Goal: Task Accomplishment & Management: Manage account settings

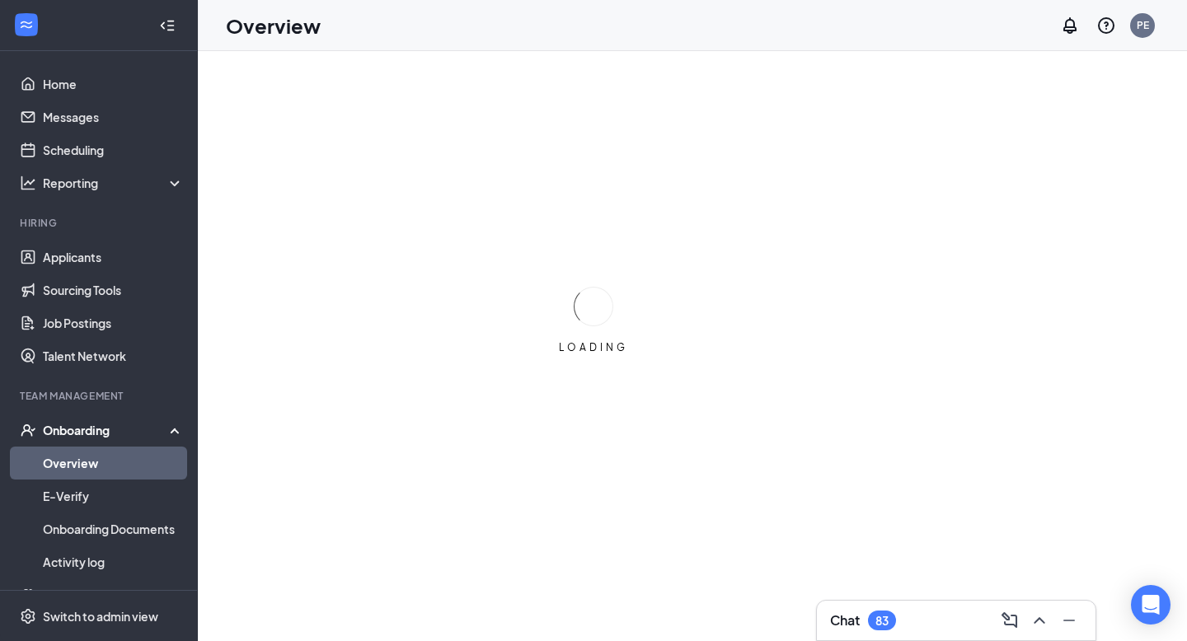
click at [879, 612] on div "83" at bounding box center [882, 621] width 28 height 20
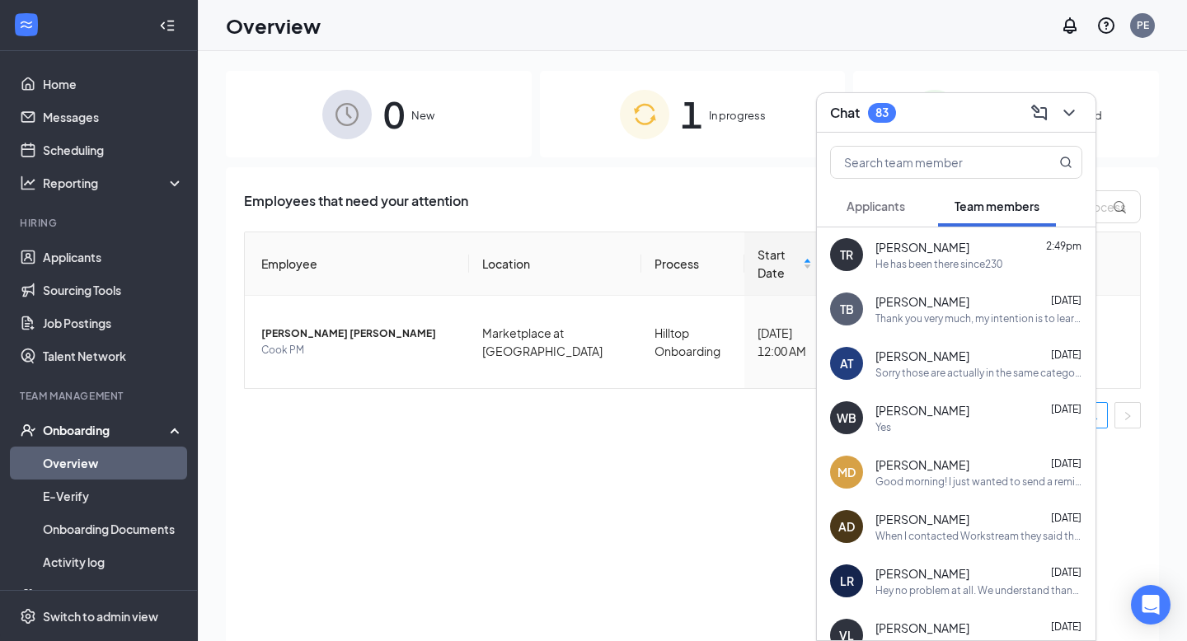
click at [889, 269] on div "He has been there since230" at bounding box center [938, 264] width 127 height 14
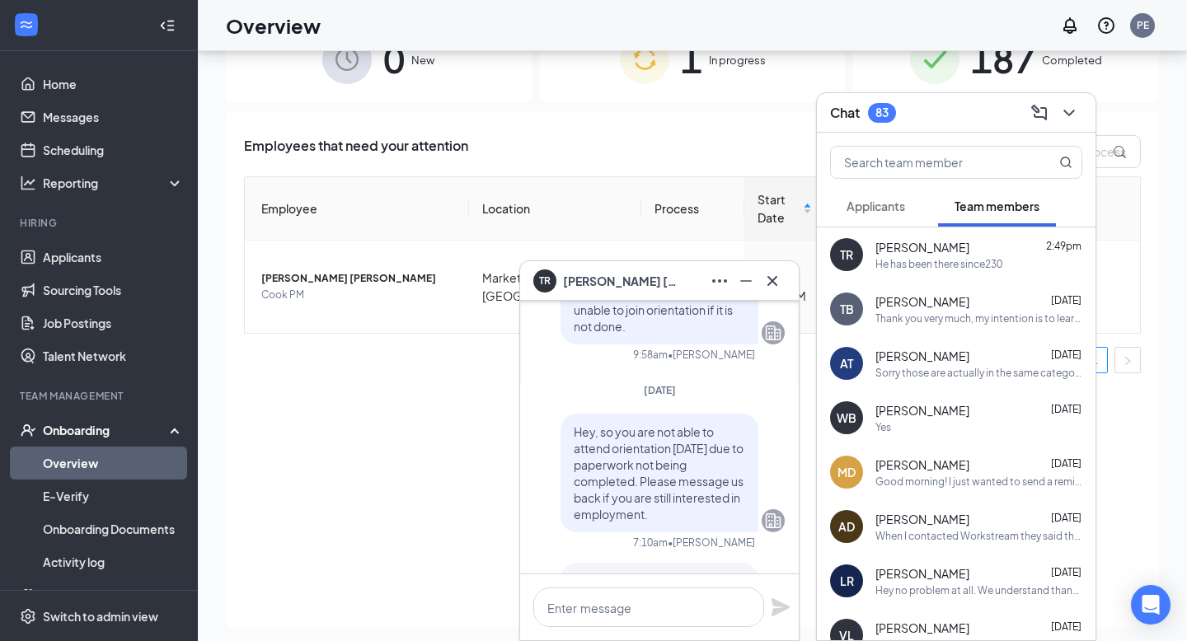
scroll to position [74, 0]
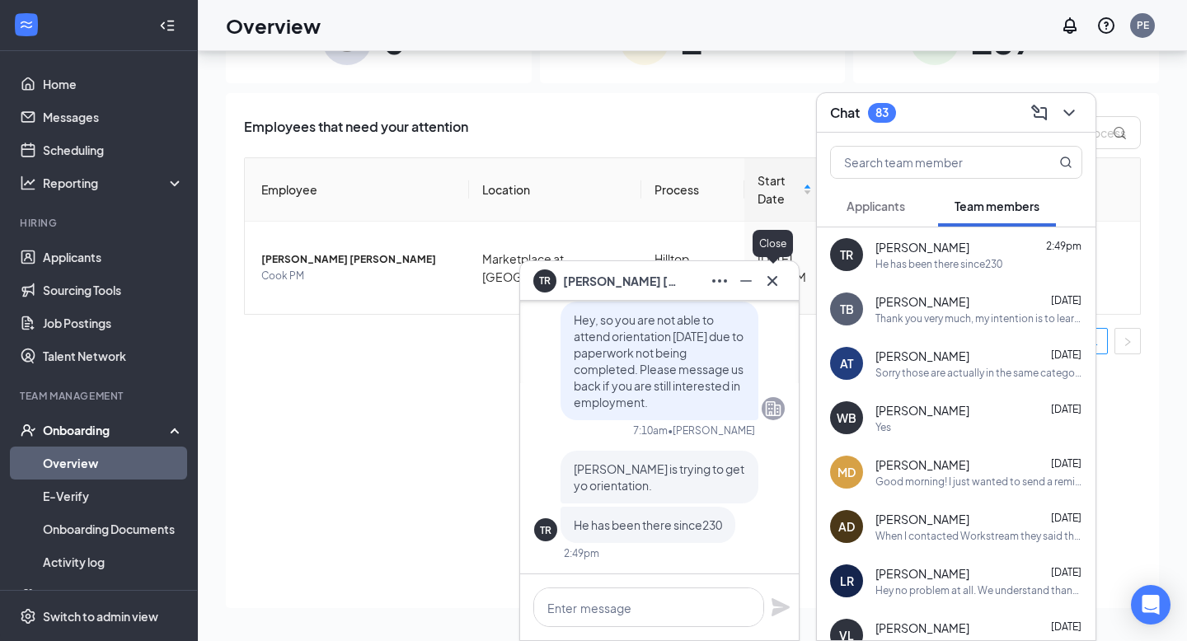
click at [778, 274] on icon "Cross" at bounding box center [772, 281] width 20 height 20
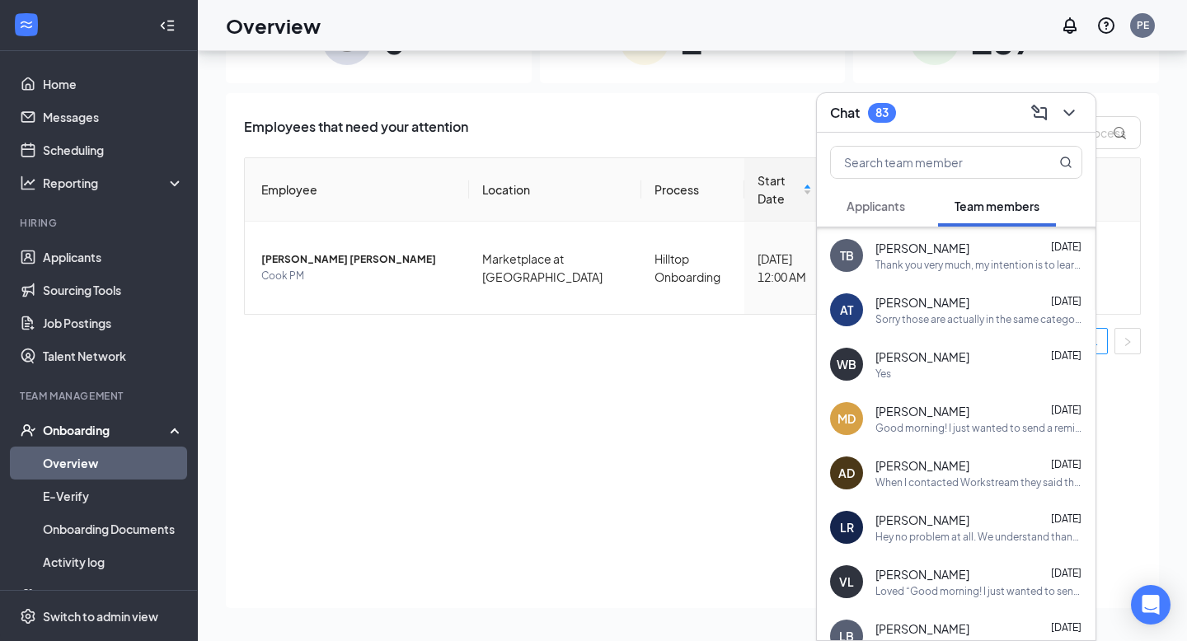
scroll to position [0, 0]
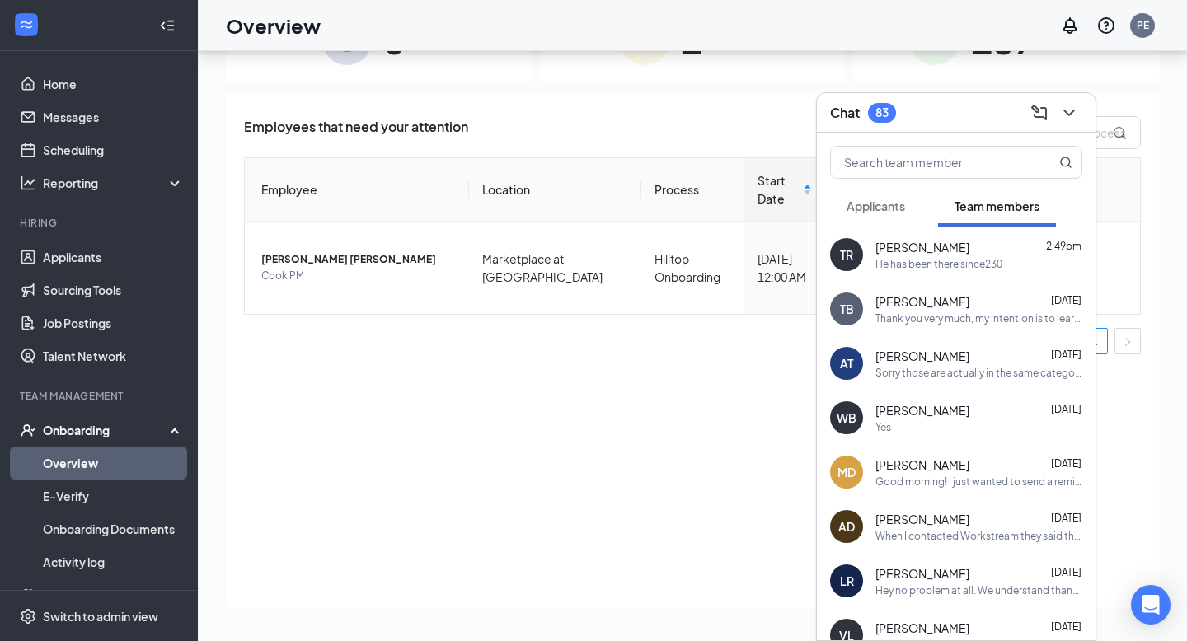
click at [903, 213] on div "Applicants" at bounding box center [875, 206] width 59 height 16
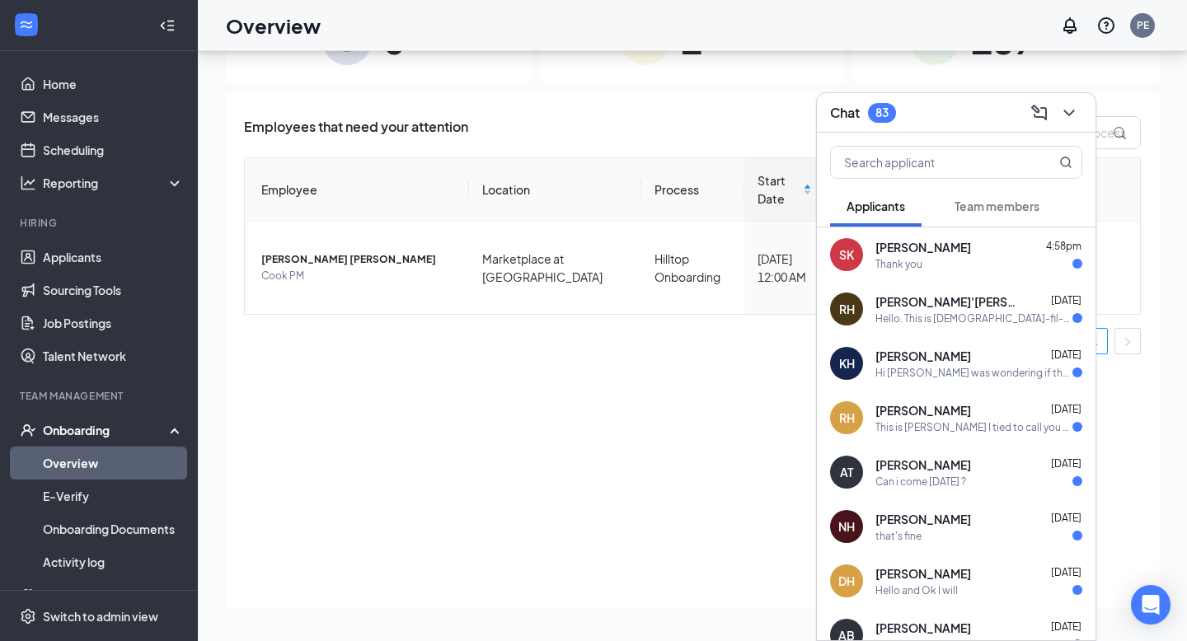
click at [907, 257] on div "Thank you" at bounding box center [898, 264] width 47 height 14
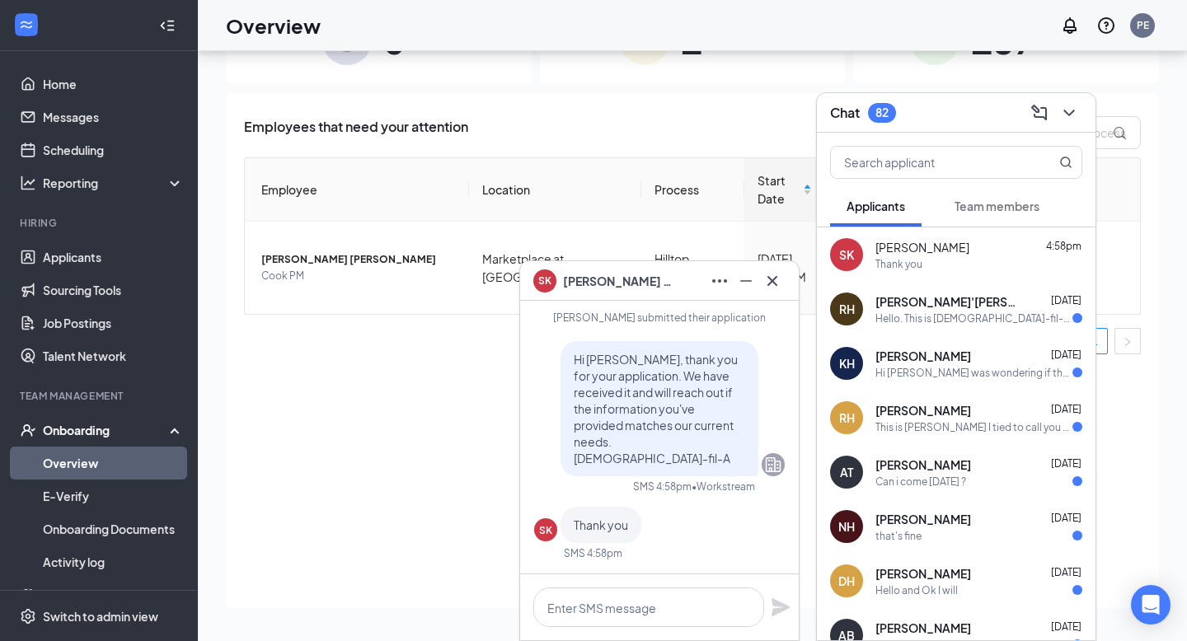
click at [919, 322] on div "Hello. This is [DEMOGRAPHIC_DATA]-fil-A HILLTOP. I have reviewed your applicati…" at bounding box center [973, 319] width 197 height 14
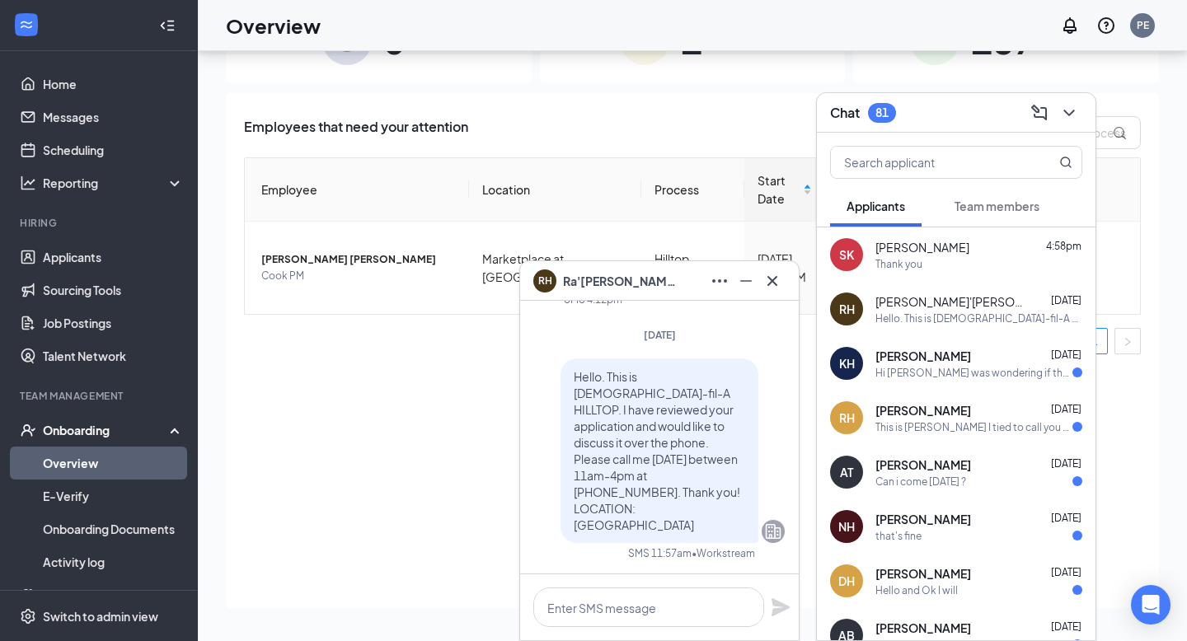
click at [934, 381] on div "KH [PERSON_NAME] [DATE] Hi [PERSON_NAME] was wondering if the position was stil…" at bounding box center [956, 363] width 279 height 54
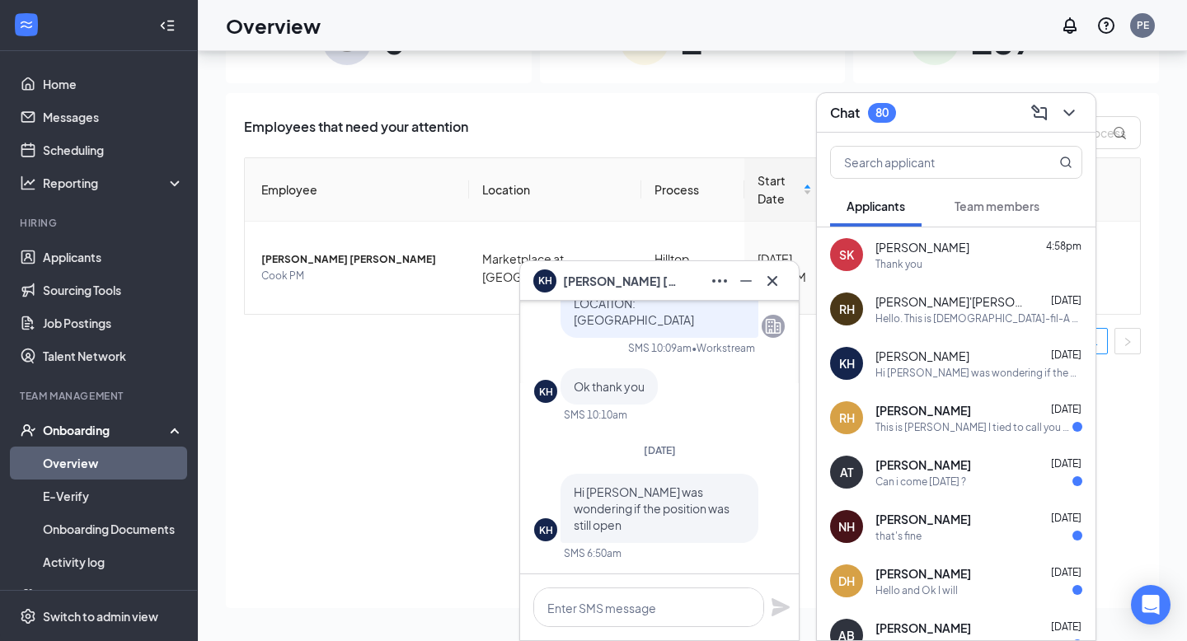
scroll to position [72, 0]
drag, startPoint x: 888, startPoint y: 464, endPoint x: 883, endPoint y: 453, distance: 11.5
click at [888, 465] on span "[PERSON_NAME]" at bounding box center [923, 465] width 96 height 16
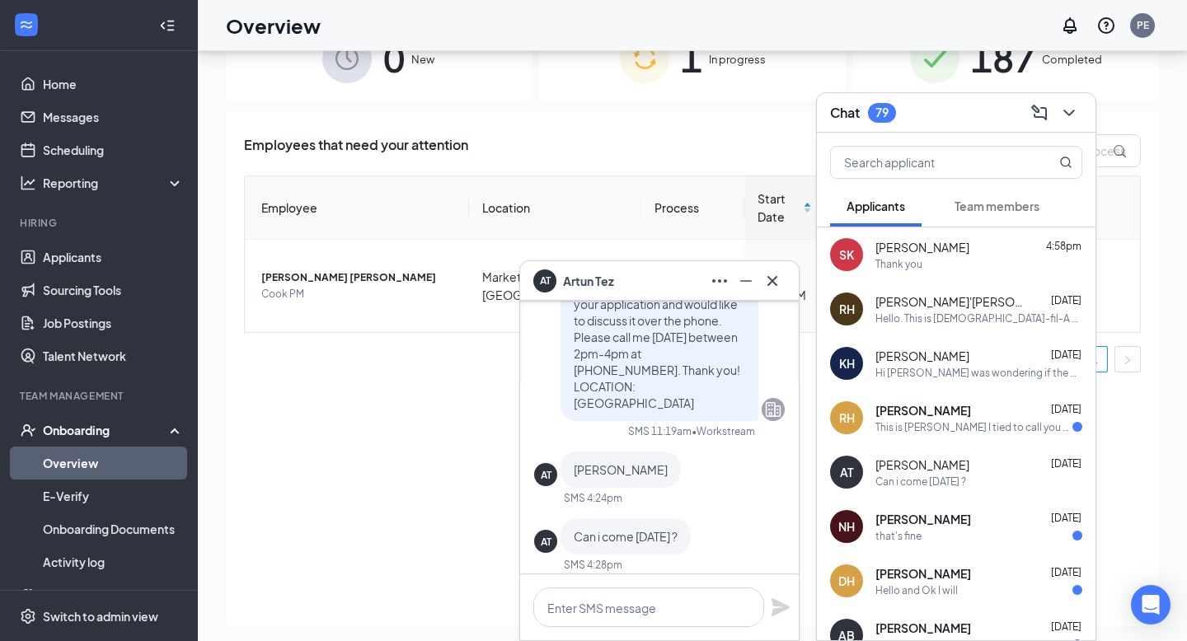
scroll to position [0, 0]
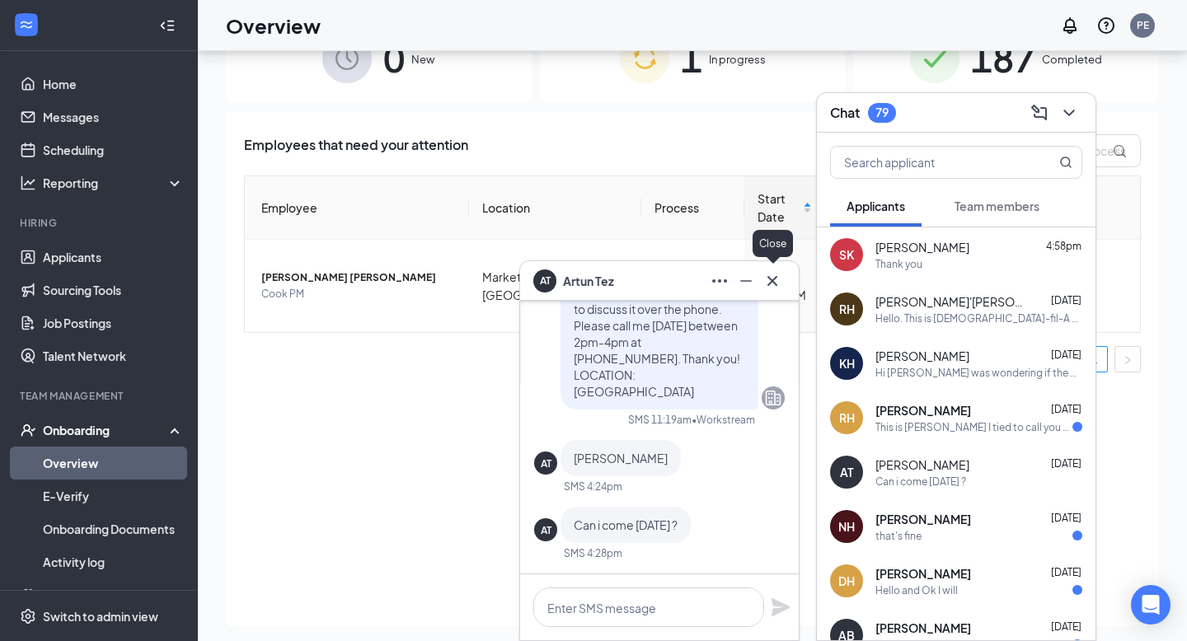
click at [772, 278] on icon "Cross" at bounding box center [772, 281] width 20 height 20
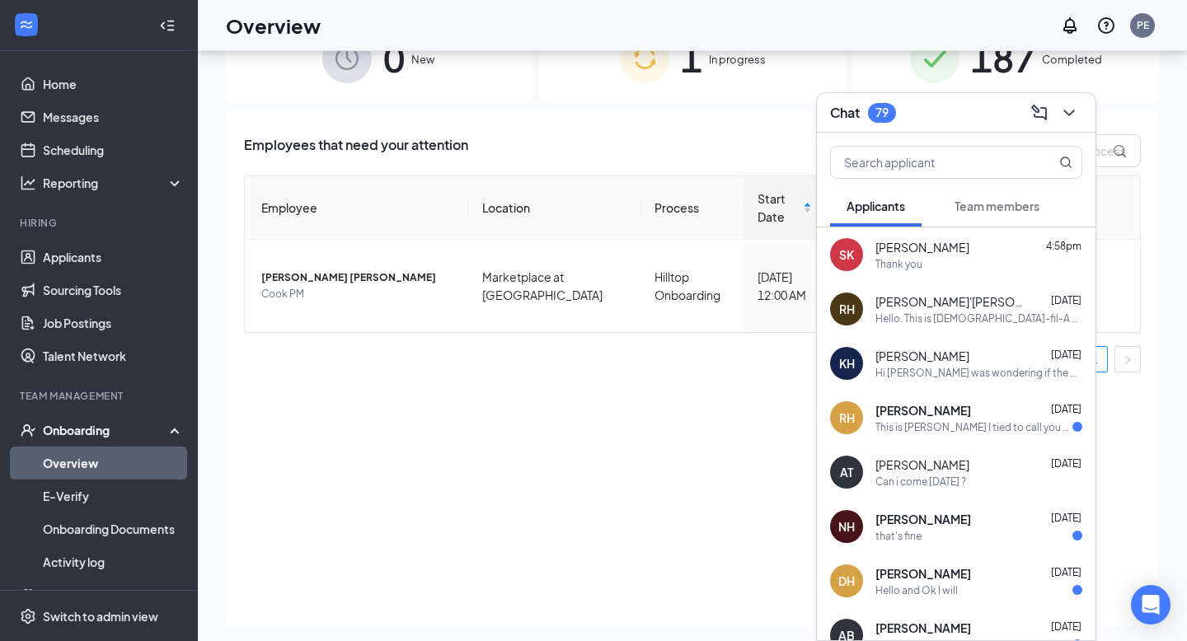
scroll to position [54, 0]
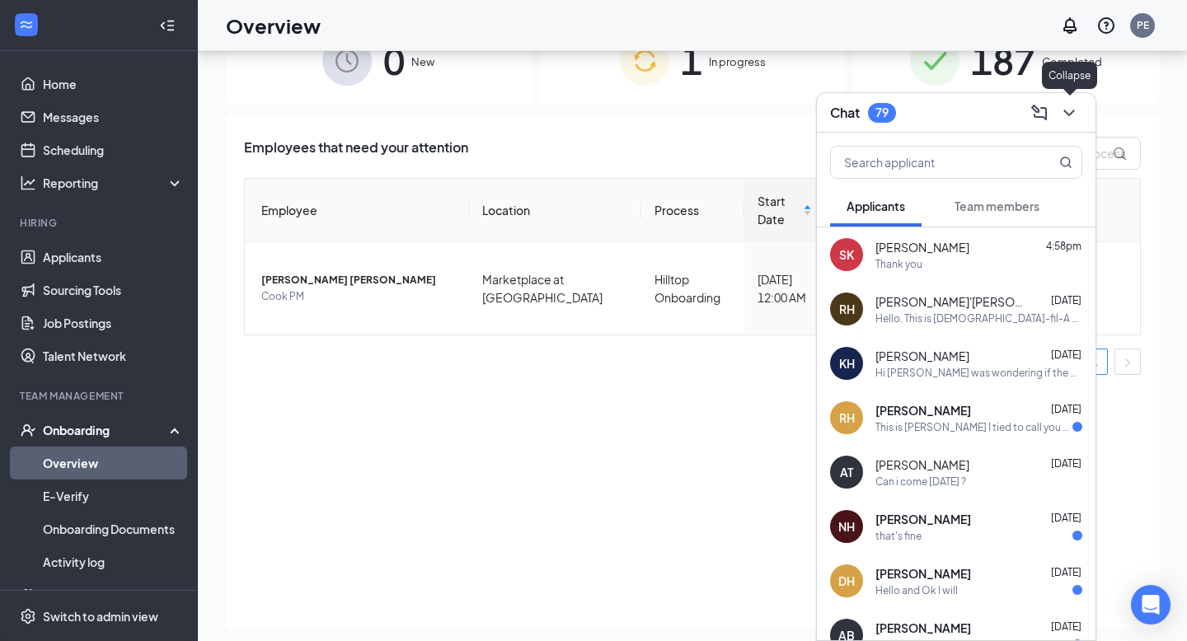
click at [1067, 118] on icon "ChevronDown" at bounding box center [1069, 113] width 20 height 20
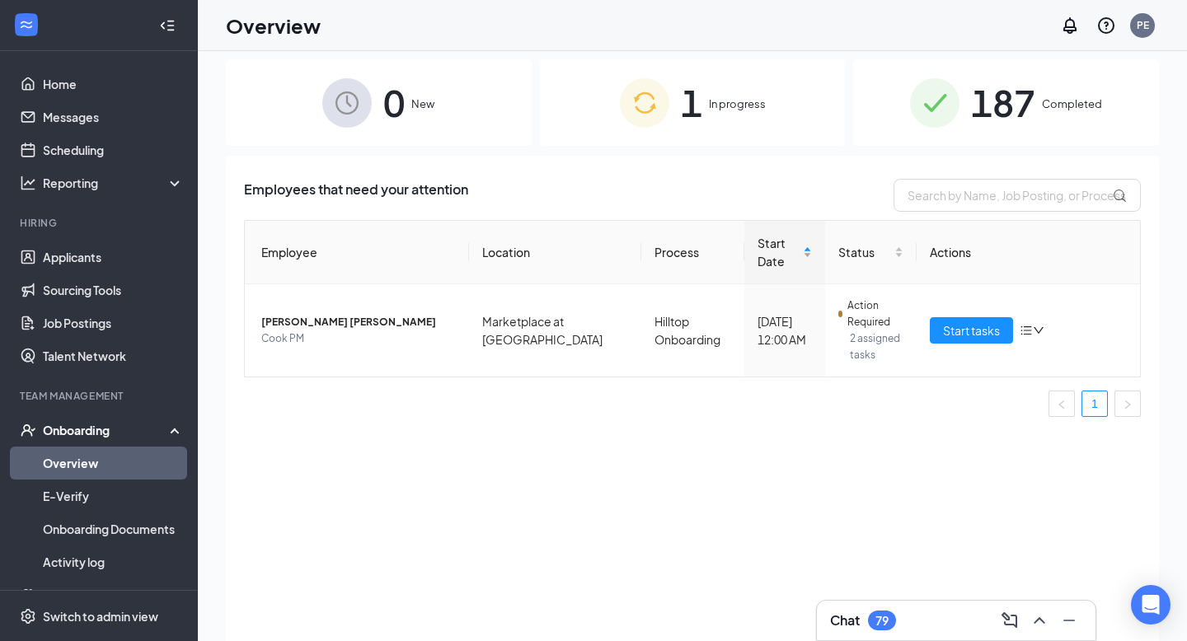
scroll to position [0, 0]
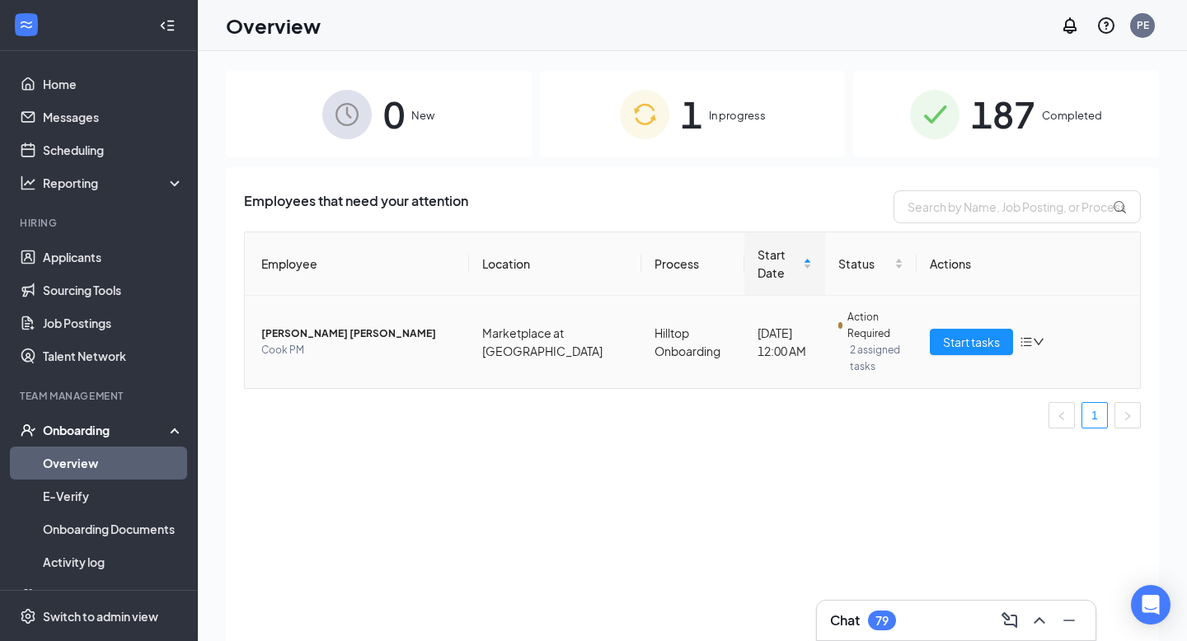
click at [363, 326] on span "[PERSON_NAME] [PERSON_NAME]" at bounding box center [358, 334] width 195 height 16
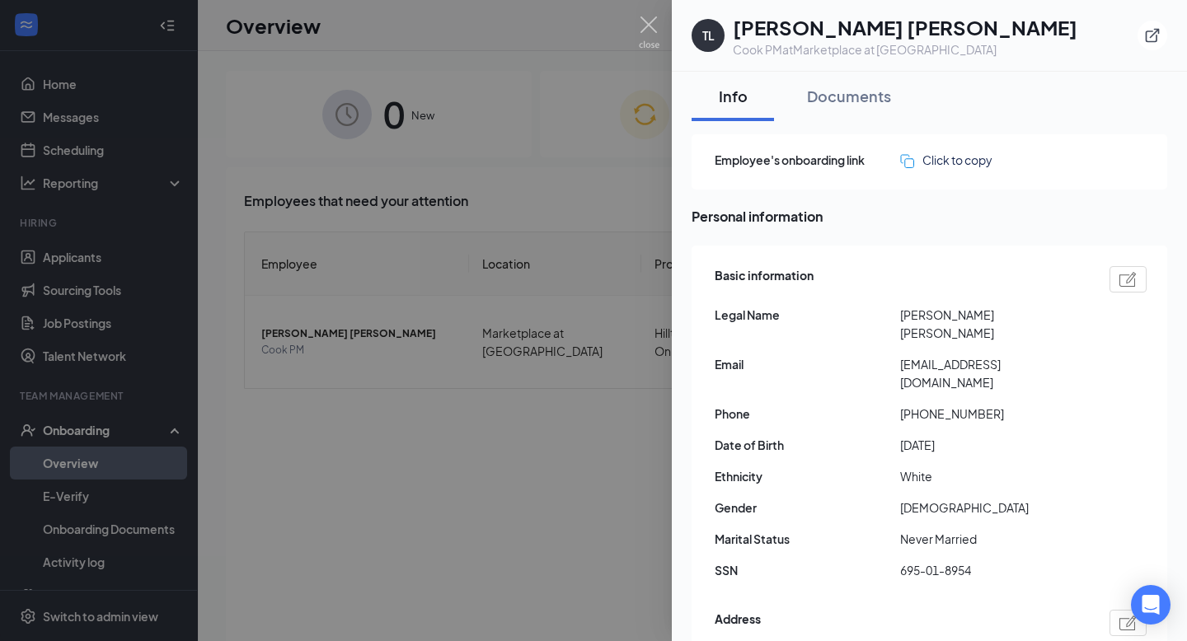
click at [649, 30] on img at bounding box center [649, 32] width 21 height 32
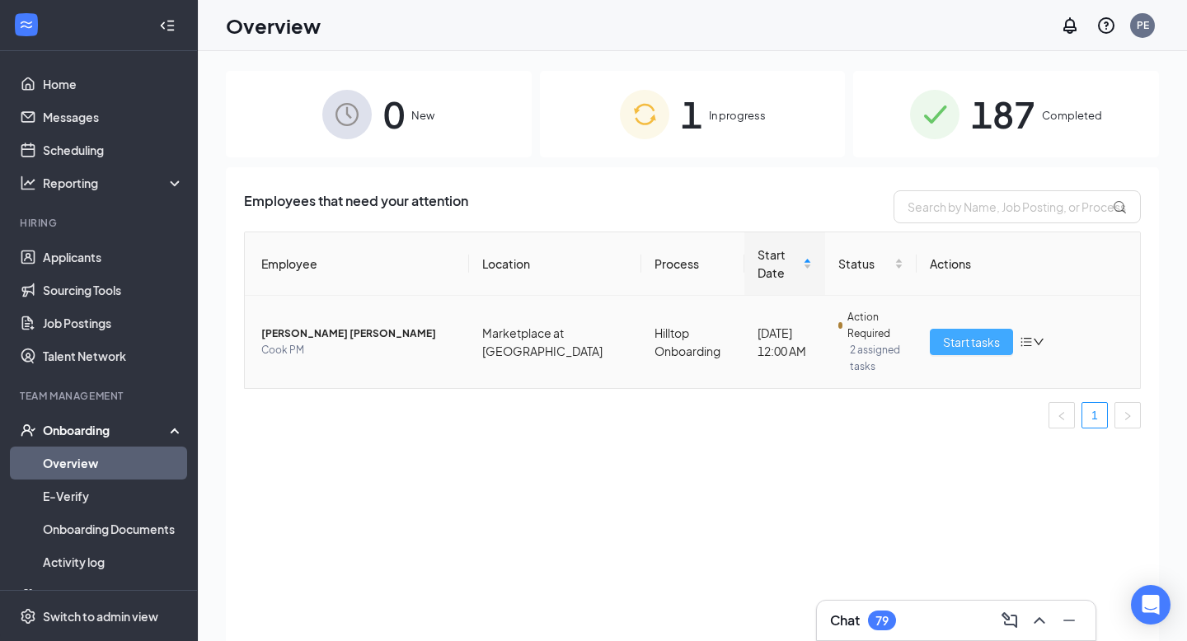
click at [969, 333] on span "Start tasks" at bounding box center [971, 342] width 57 height 18
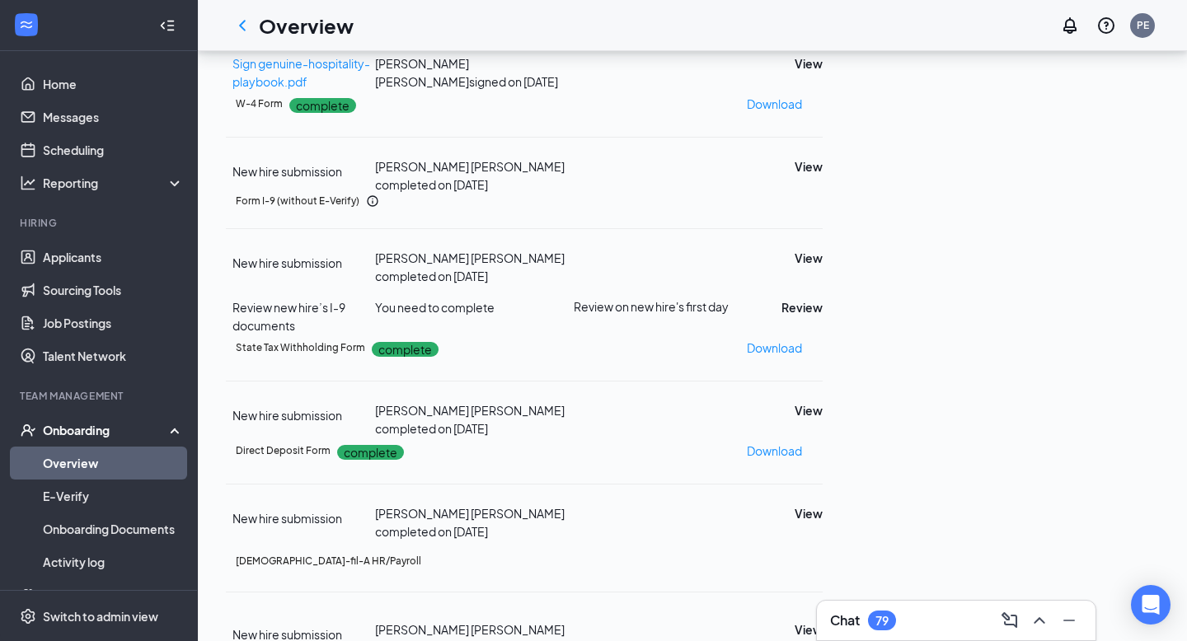
scroll to position [724, 0]
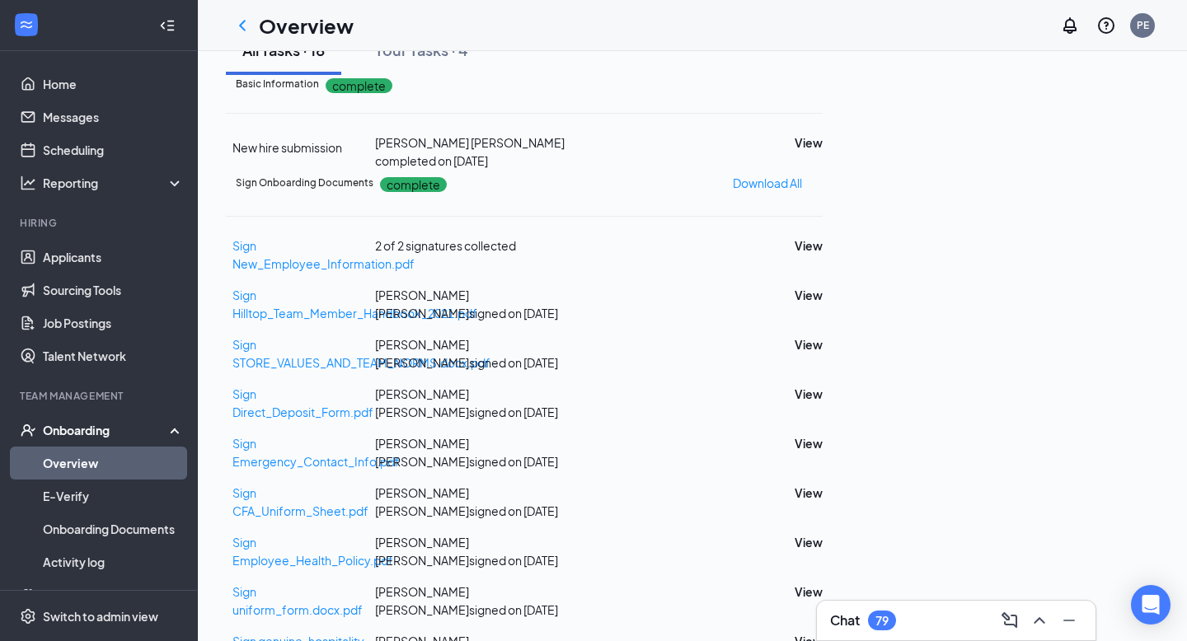
scroll to position [7, 0]
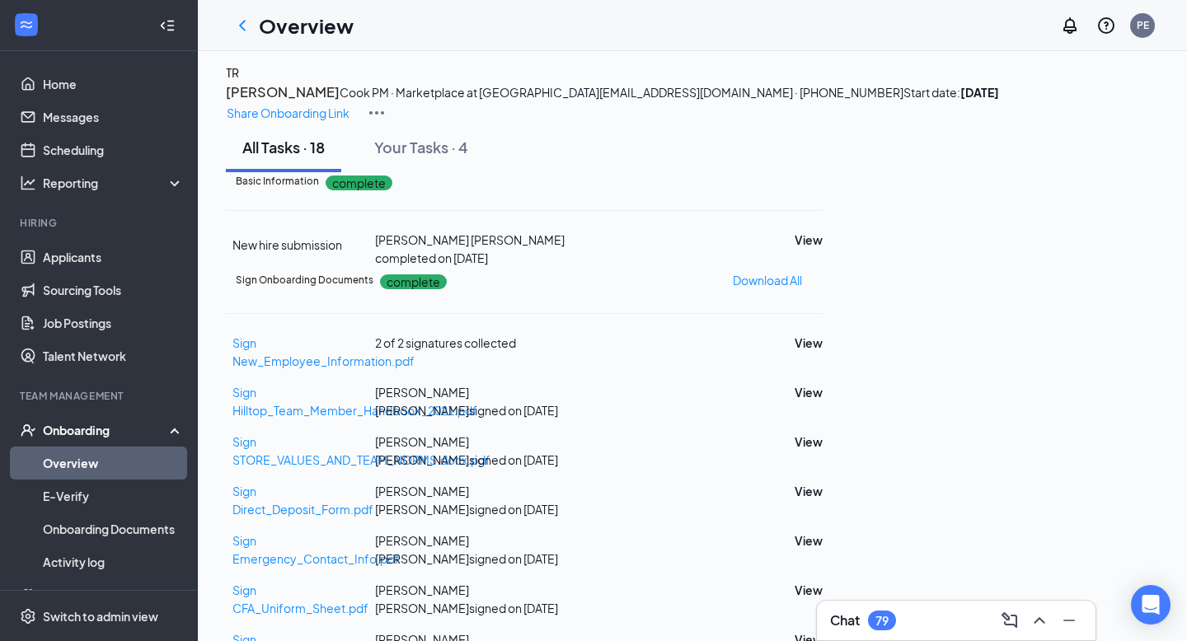
click at [340, 103] on h3 "[PERSON_NAME]" at bounding box center [283, 92] width 114 height 21
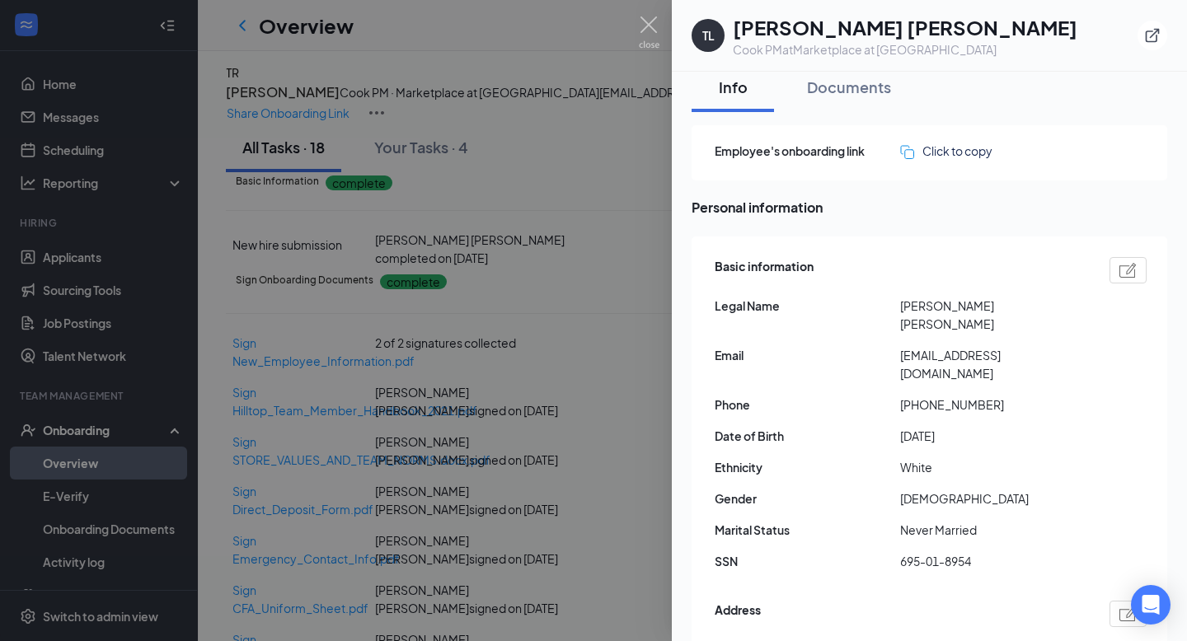
scroll to position [0, 0]
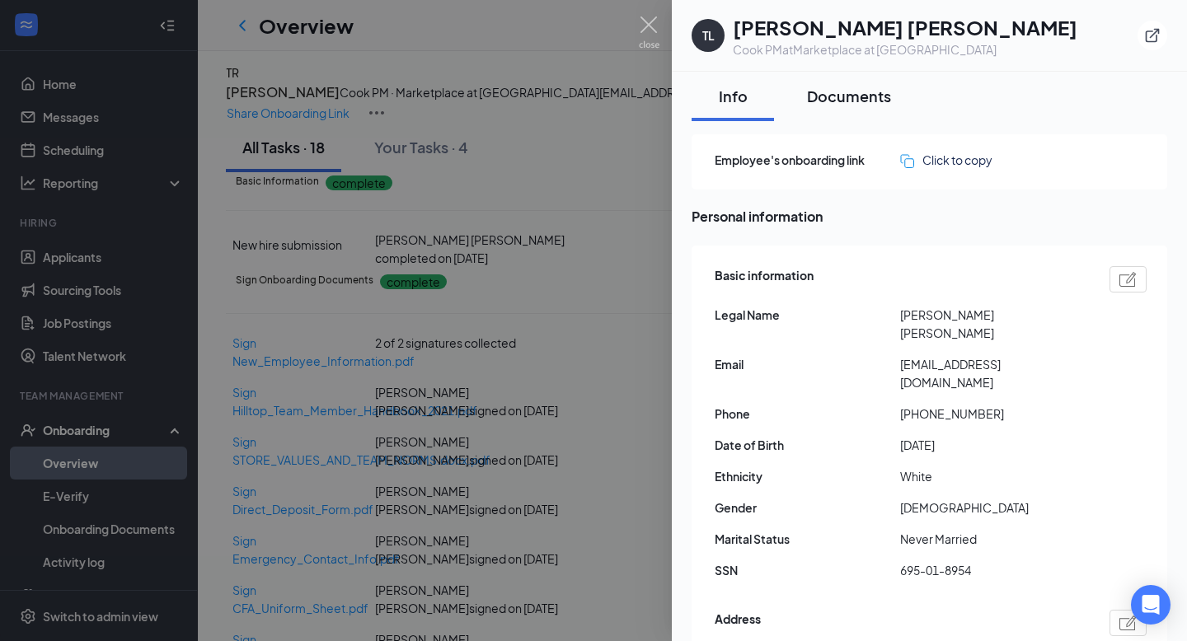
click at [827, 90] on div "Documents" at bounding box center [849, 96] width 84 height 21
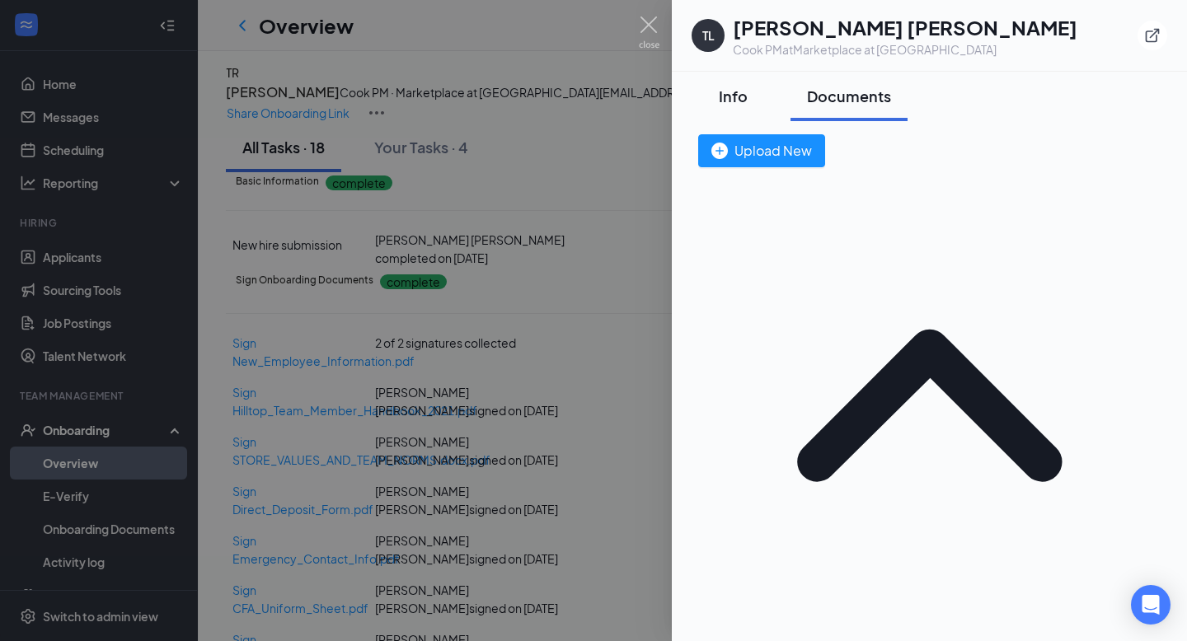
click at [738, 88] on div "Info" at bounding box center [732, 96] width 49 height 21
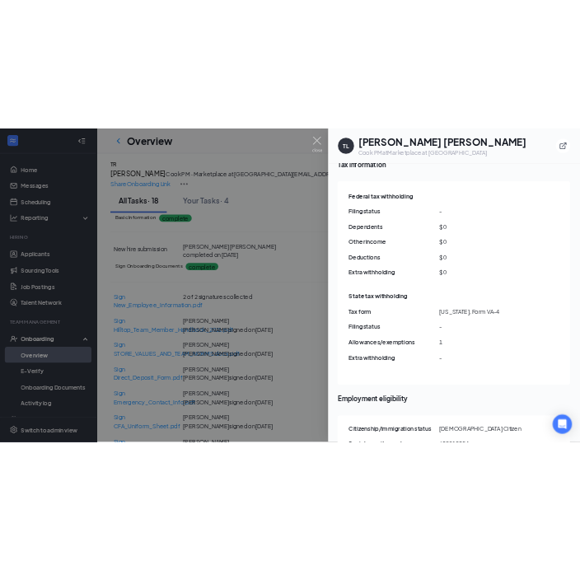
scroll to position [1603, 0]
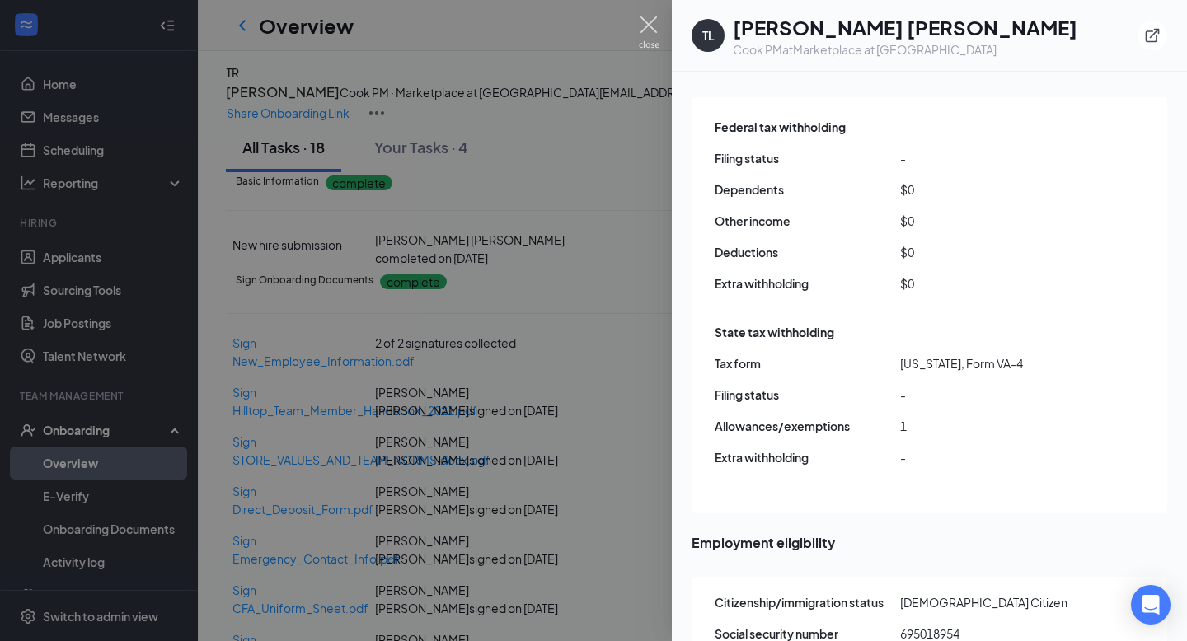
click at [644, 7] on div at bounding box center [593, 320] width 1187 height 641
